Goal: Check status: Check status

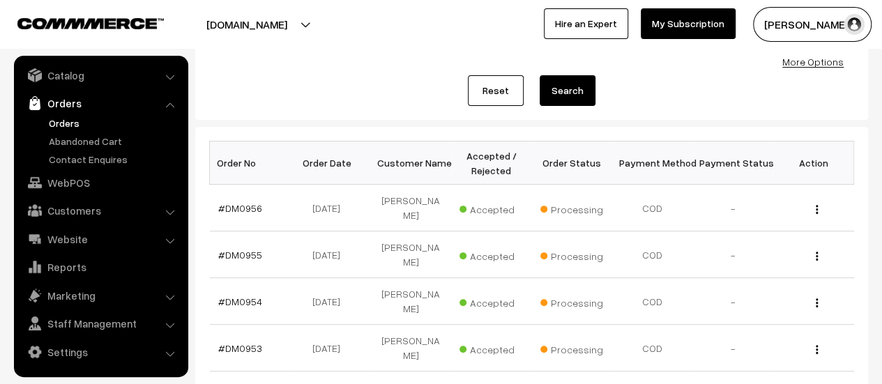
scroll to position [152, 0]
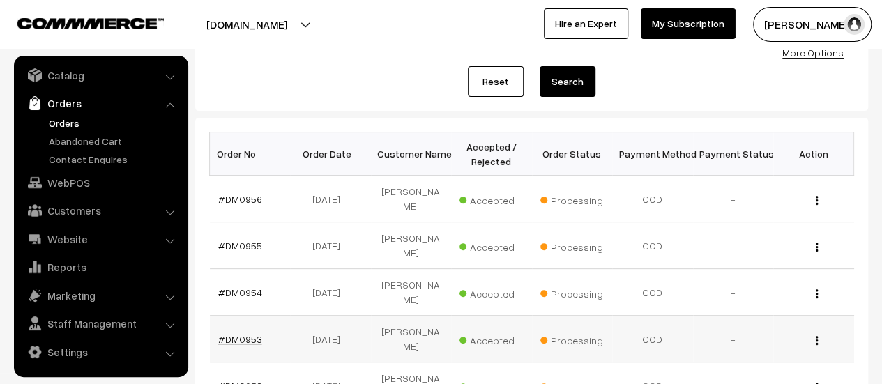
click at [239, 338] on link "#DM0953" at bounding box center [240, 339] width 44 height 12
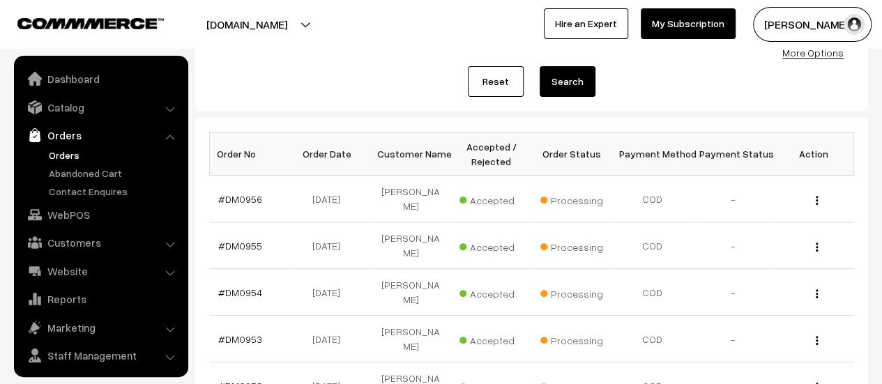
scroll to position [32, 0]
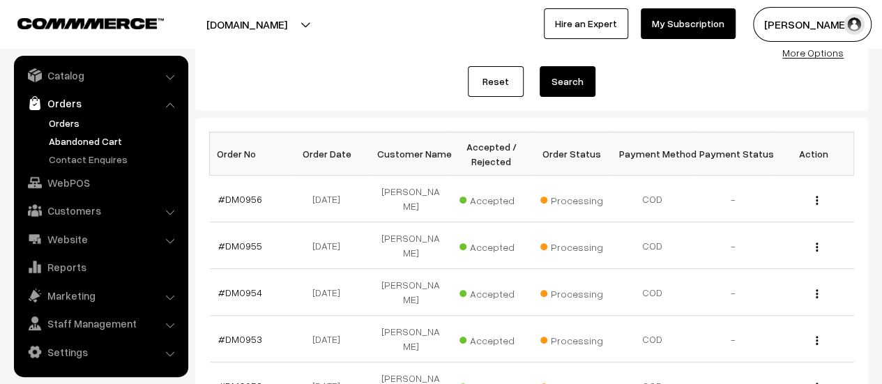
click at [90, 137] on link "Abandoned Cart" at bounding box center [114, 141] width 138 height 15
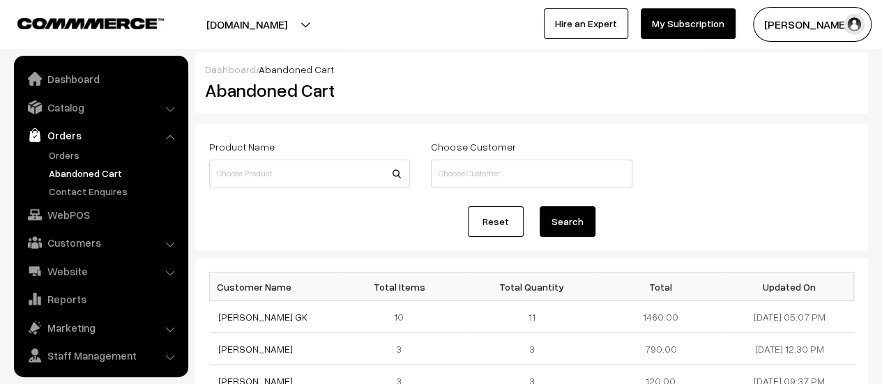
scroll to position [32, 0]
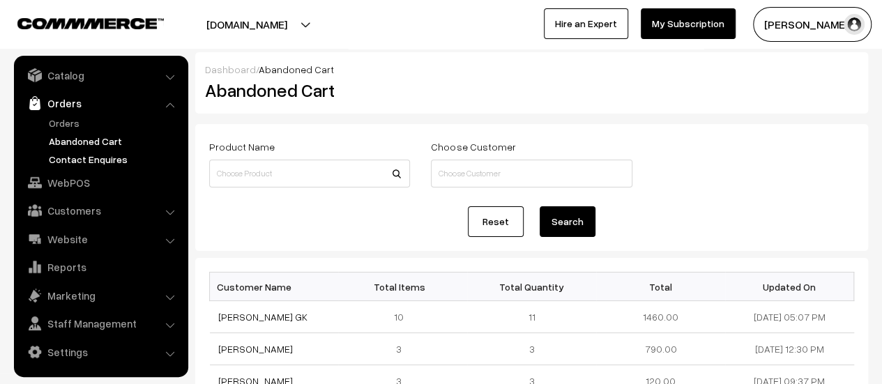
click at [77, 159] on link "Contact Enquires" at bounding box center [114, 159] width 138 height 15
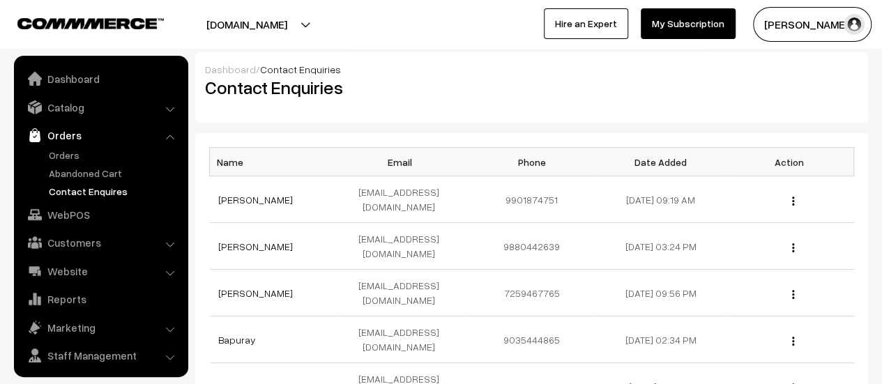
scroll to position [32, 0]
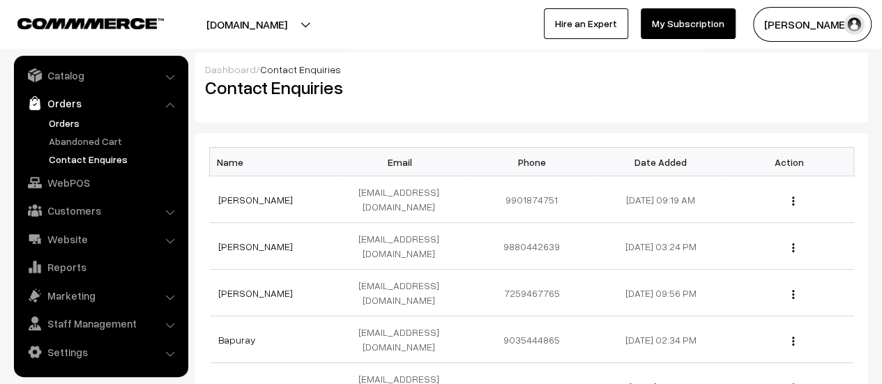
click at [60, 121] on link "Orders" at bounding box center [114, 123] width 138 height 15
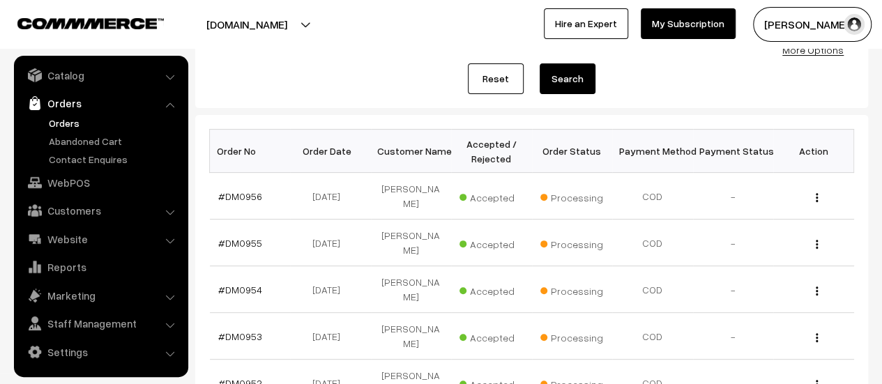
scroll to position [204, 0]
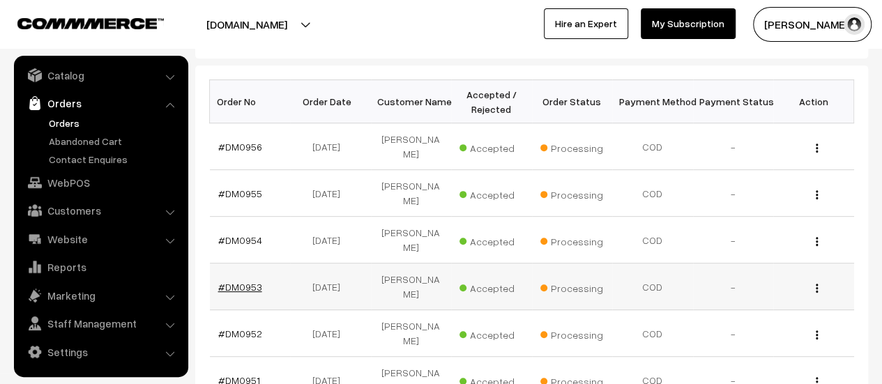
click at [241, 285] on link "#DM0953" at bounding box center [240, 287] width 44 height 12
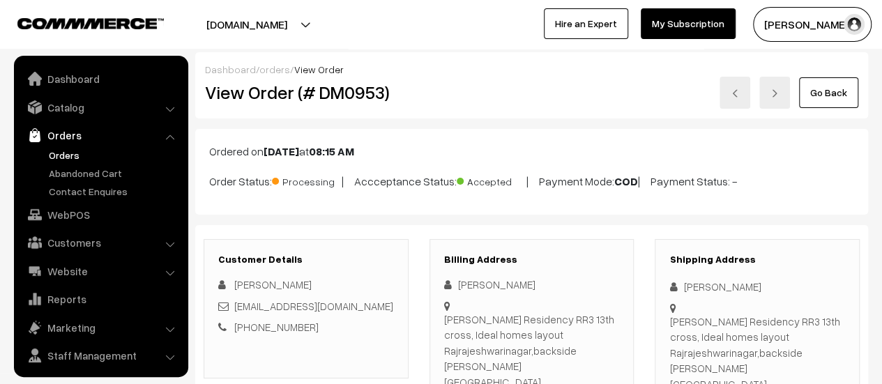
scroll to position [32, 0]
